Goal: Find specific page/section: Find specific page/section

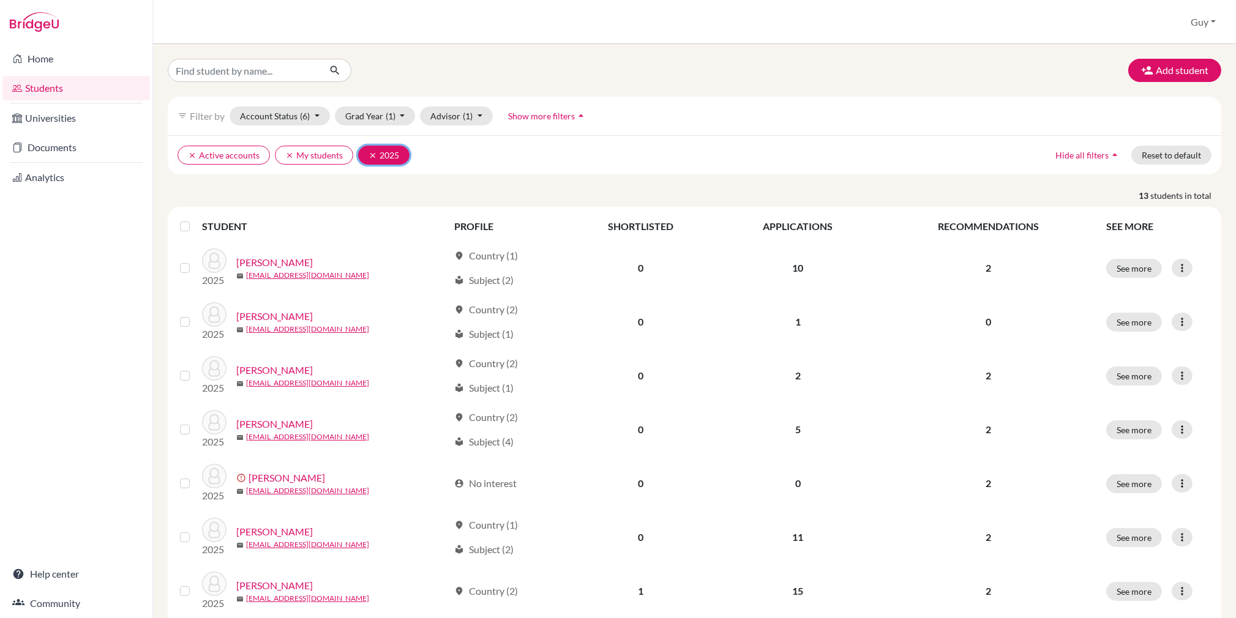
click at [370, 152] on icon "clear" at bounding box center [373, 155] width 9 height 9
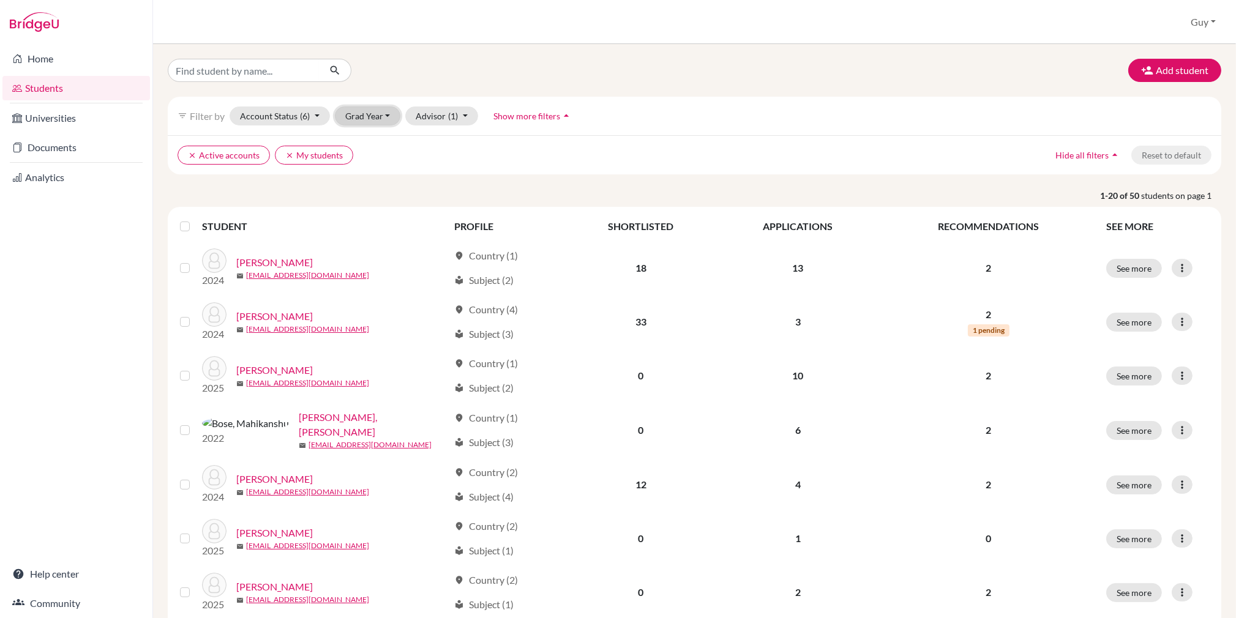
click at [386, 113] on button "Grad Year" at bounding box center [368, 116] width 66 height 19
click at [369, 145] on span "2026" at bounding box center [361, 142] width 22 height 15
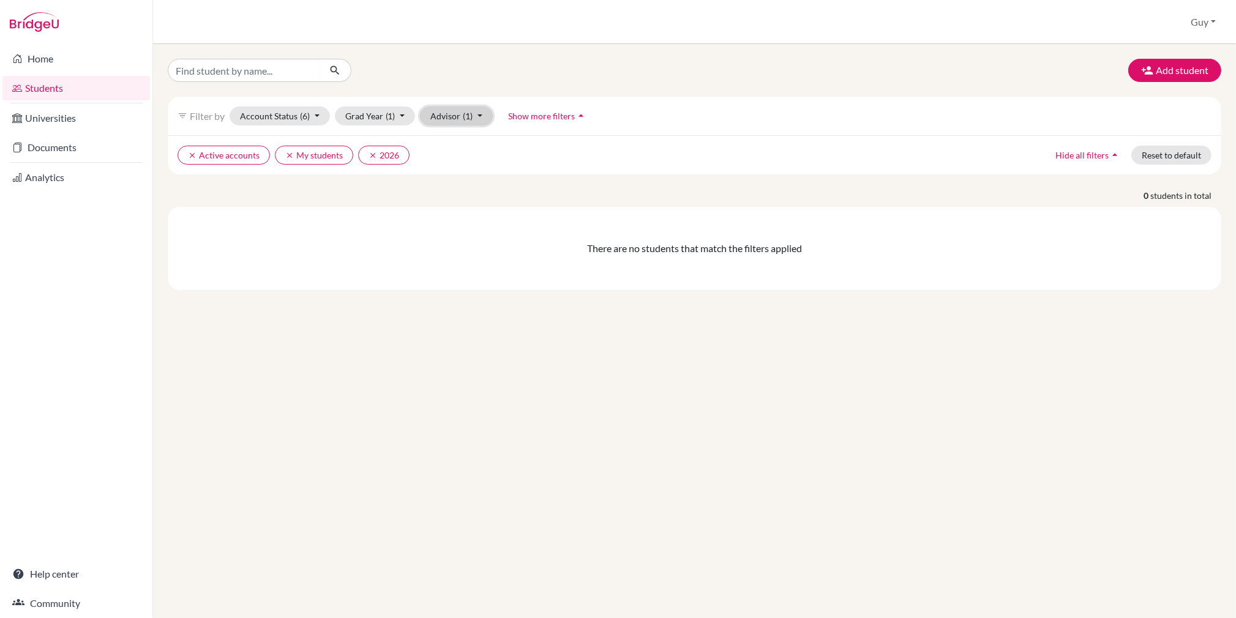
click at [476, 115] on button "Advisor (1)" at bounding box center [456, 116] width 73 height 19
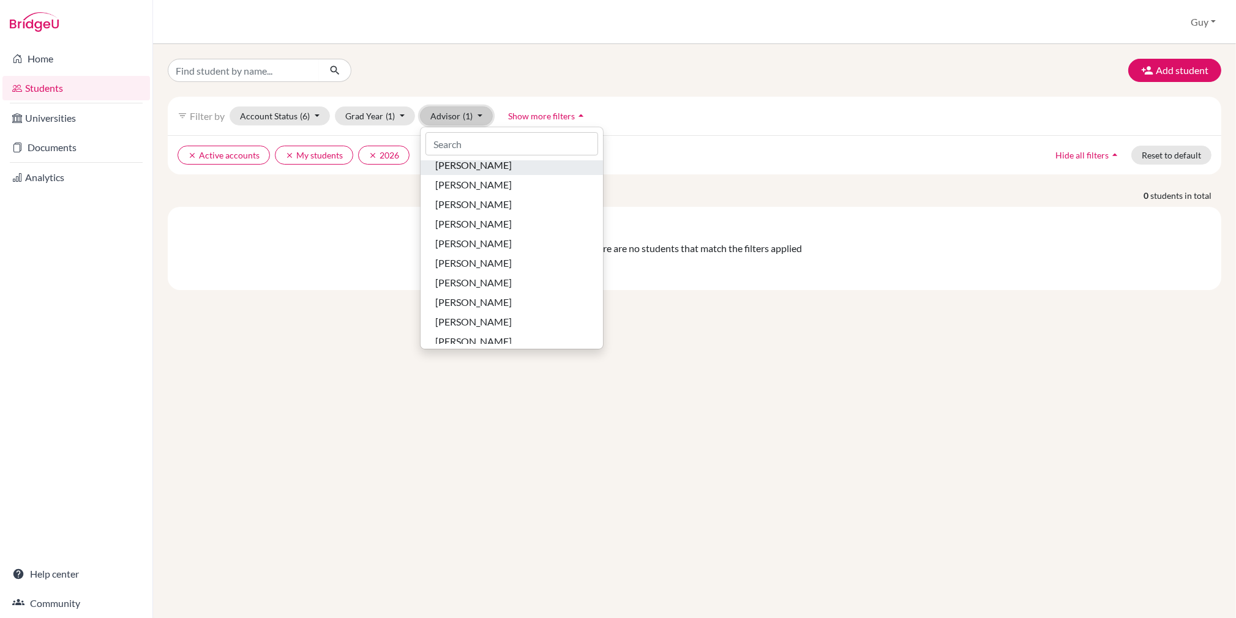
scroll to position [238, 0]
click at [328, 225] on div "There are no students that match the filters applied" at bounding box center [695, 248] width 1054 height 83
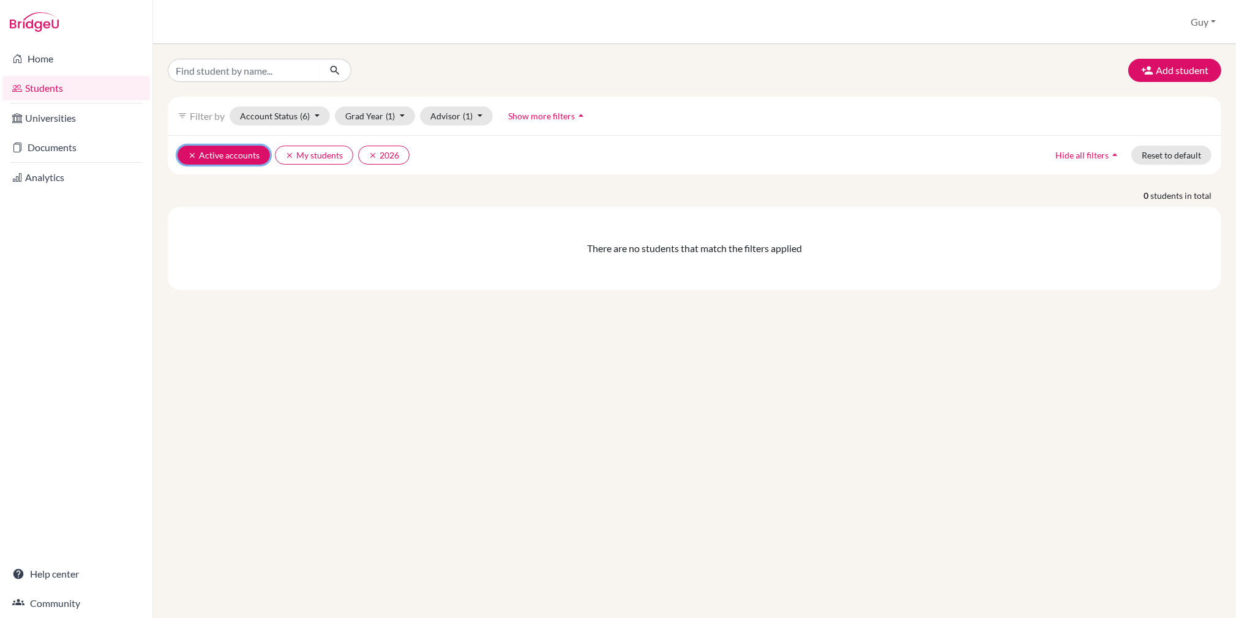
click at [188, 153] on icon "clear" at bounding box center [192, 155] width 9 height 9
click at [189, 152] on icon "clear" at bounding box center [192, 155] width 9 height 9
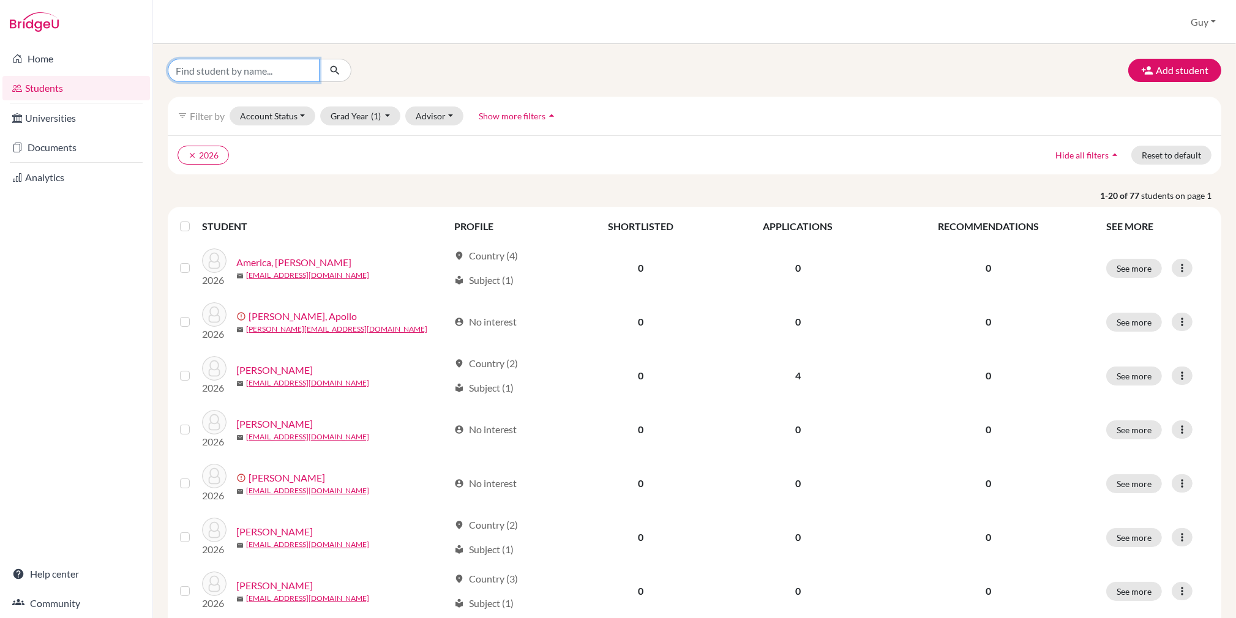
click at [265, 72] on input "Find student by name..." at bounding box center [244, 70] width 152 height 23
type input "verri"
click button "submit" at bounding box center [335, 70] width 32 height 23
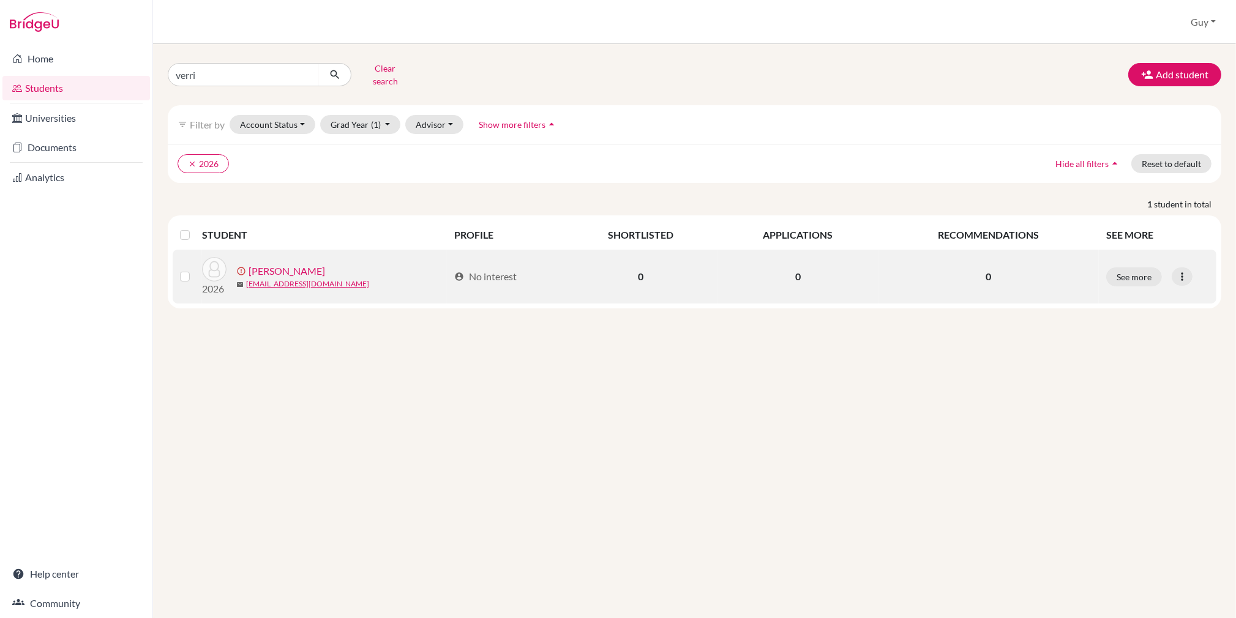
click at [272, 264] on link "[PERSON_NAME]" at bounding box center [287, 271] width 77 height 15
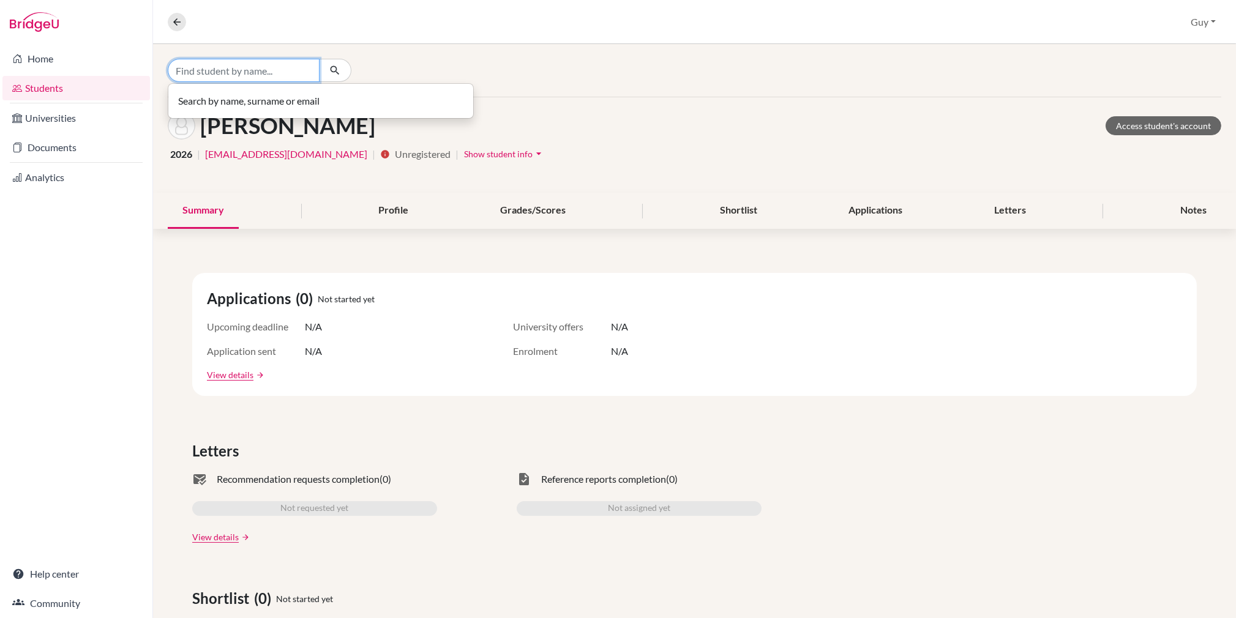
click at [257, 72] on input "Find student by name..." at bounding box center [244, 70] width 152 height 23
type input "[PERSON_NAME]"
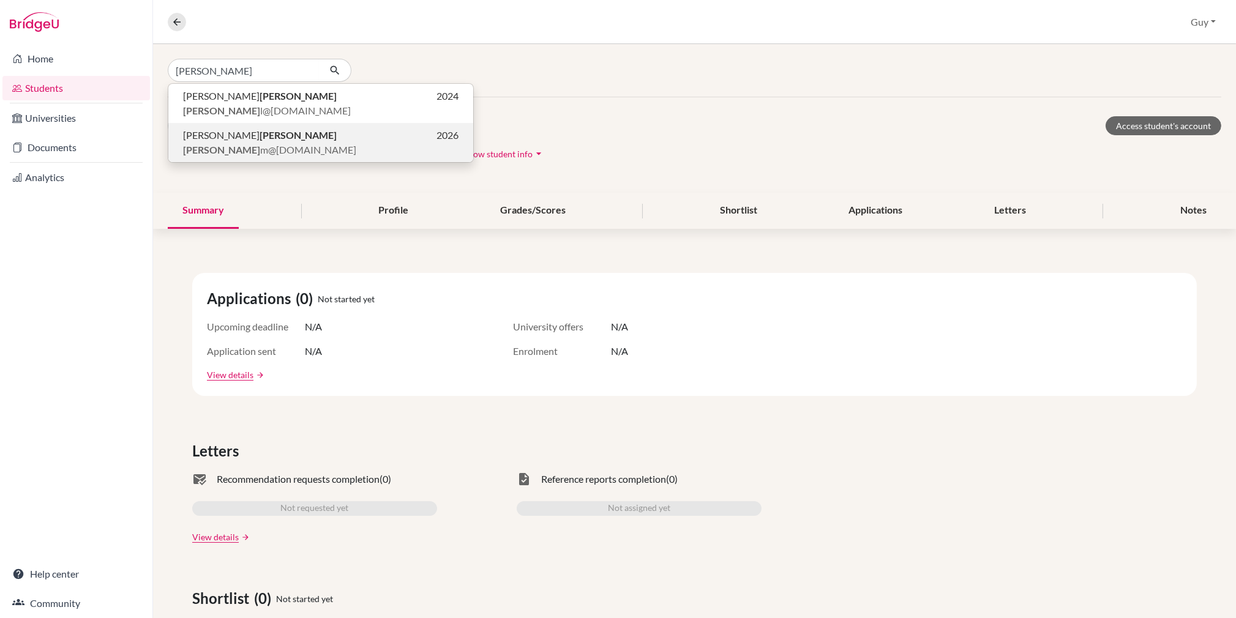
click at [252, 143] on span "[PERSON_NAME] m@[DOMAIN_NAME]" at bounding box center [269, 150] width 173 height 15
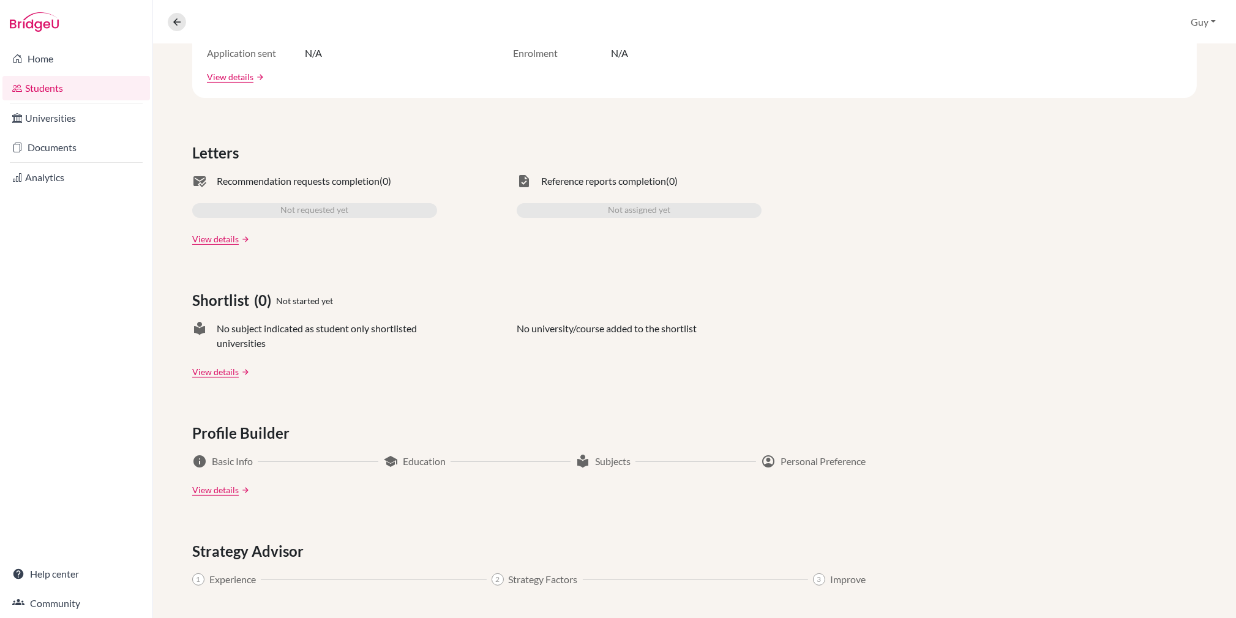
scroll to position [367, 0]
